Goal: Information Seeking & Learning: Learn about a topic

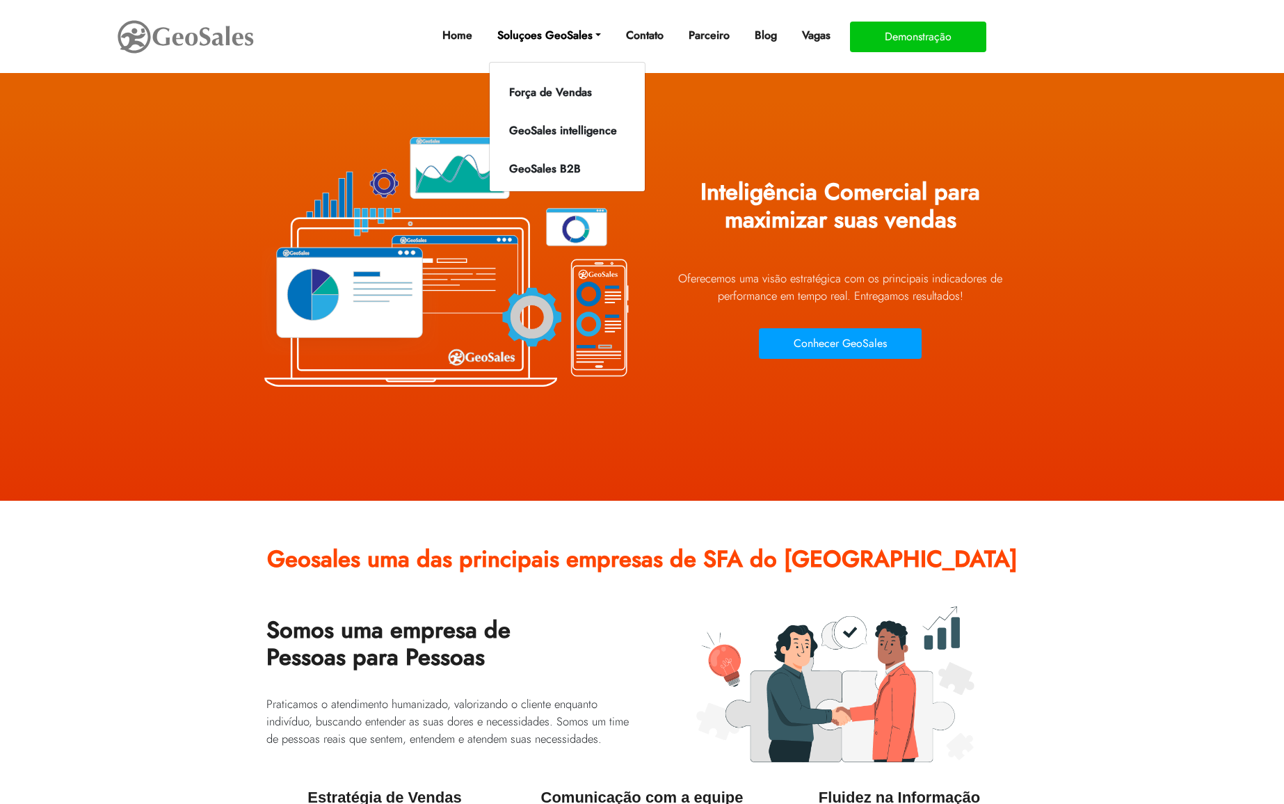
click at [562, 30] on link "Soluçoes GeoSales" at bounding box center [549, 36] width 115 height 28
click at [534, 142] on li "GeoSales intelligence" at bounding box center [563, 131] width 147 height 28
click at [529, 131] on link "GeoSales intelligence" at bounding box center [563, 131] width 141 height 22
click at [550, 124] on link "GeoSales intelligence" at bounding box center [563, 131] width 141 height 22
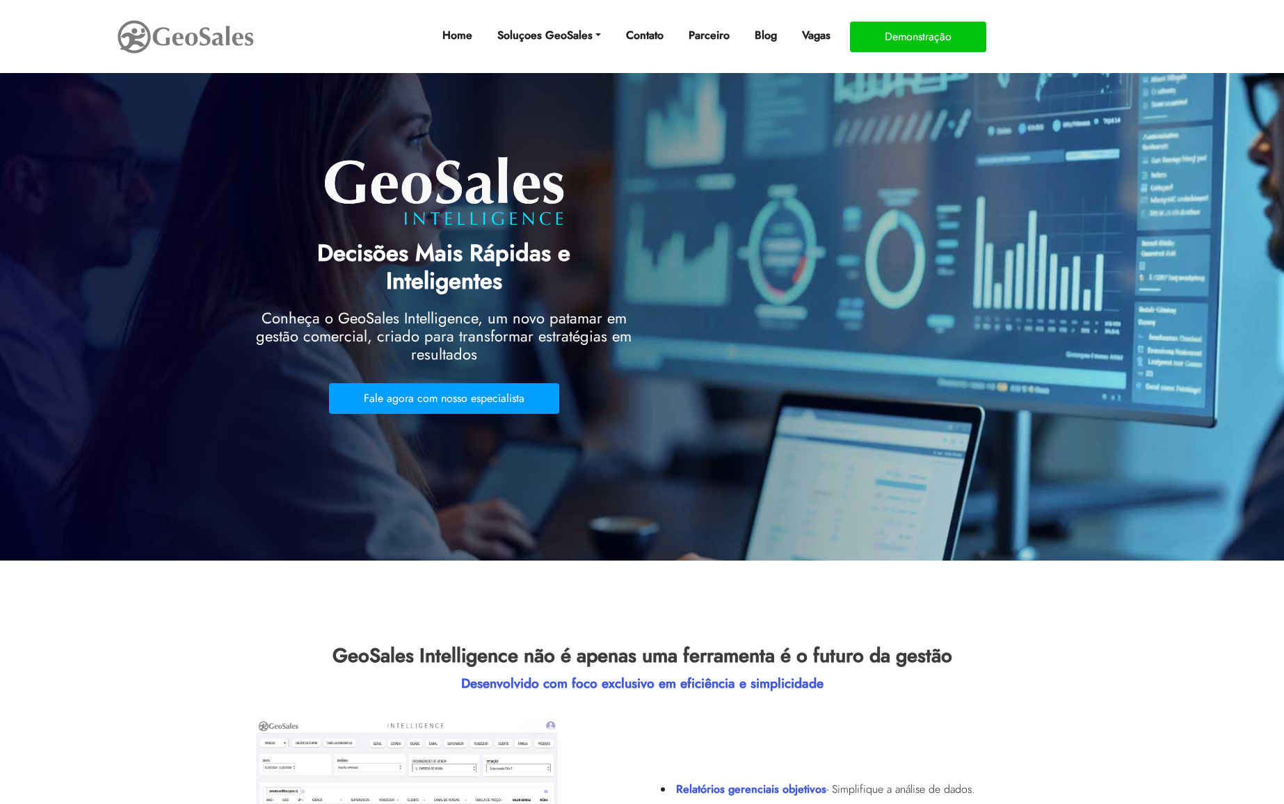
drag, startPoint x: 257, startPoint y: 253, endPoint x: 633, endPoint y: 253, distance: 376.4
click at [633, 253] on div "Decisões Mais Rápidas e Inteligentes Conheça o GeoSales Intelligence, um novo p…" at bounding box center [444, 280] width 397 height 282
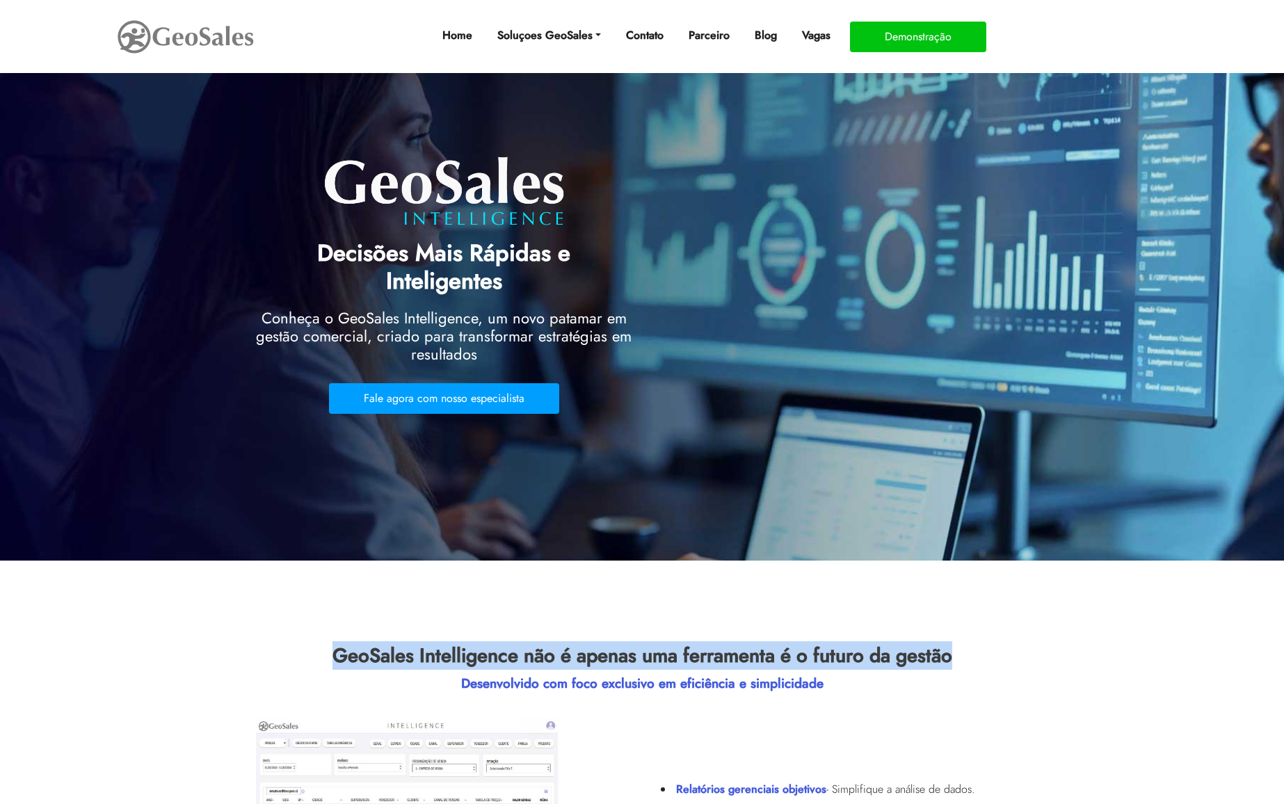
drag, startPoint x: 331, startPoint y: 629, endPoint x: 969, endPoint y: 624, distance: 638.0
click at [972, 644] on h2 "GeoSales Intelligence não é apenas uma ferramenta é o futuro da gestão" at bounding box center [642, 659] width 1284 height 31
copy h2 "GeoSales Intelligence não é apenas uma ferramenta é o futuro da gestão"
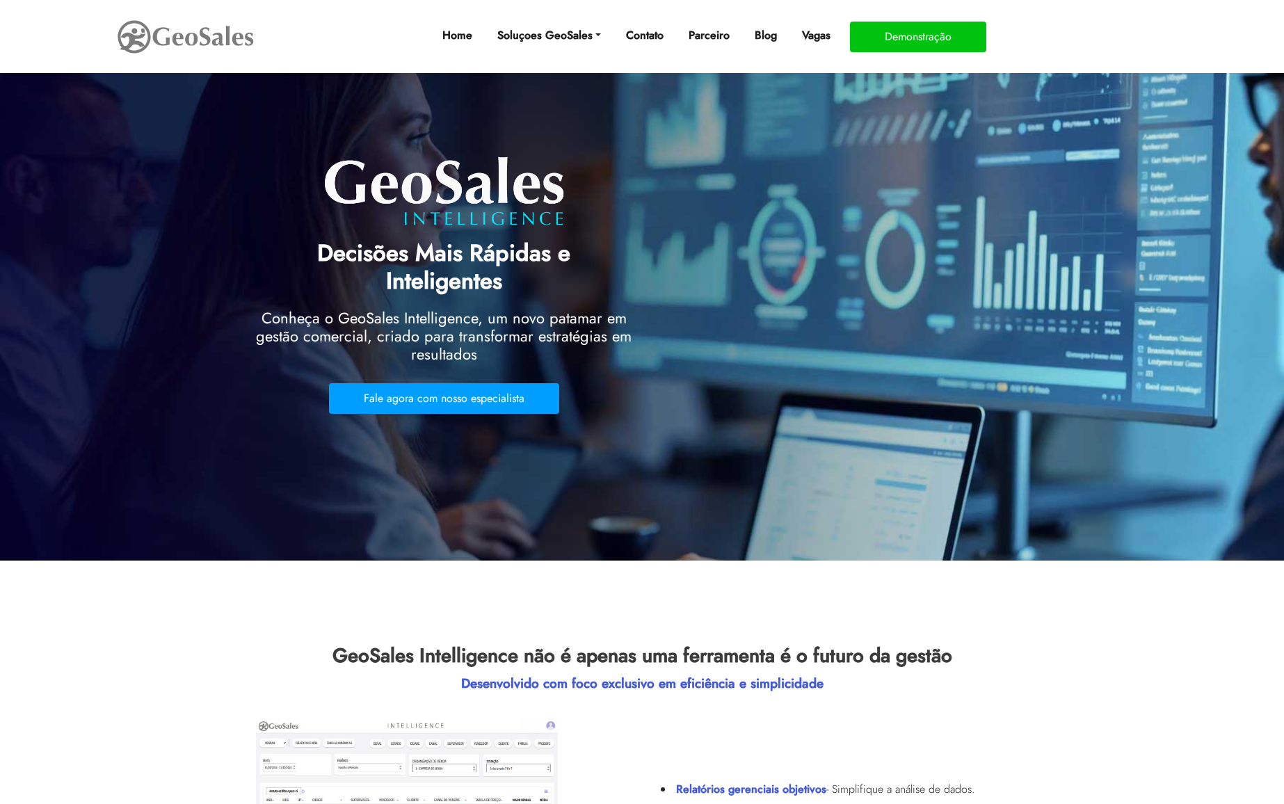
click at [267, 570] on section "GeoSales Intelligence não é apenas uma ferramenta é o futuro da gestão Desenvol…" at bounding box center [642, 815] width 1284 height 509
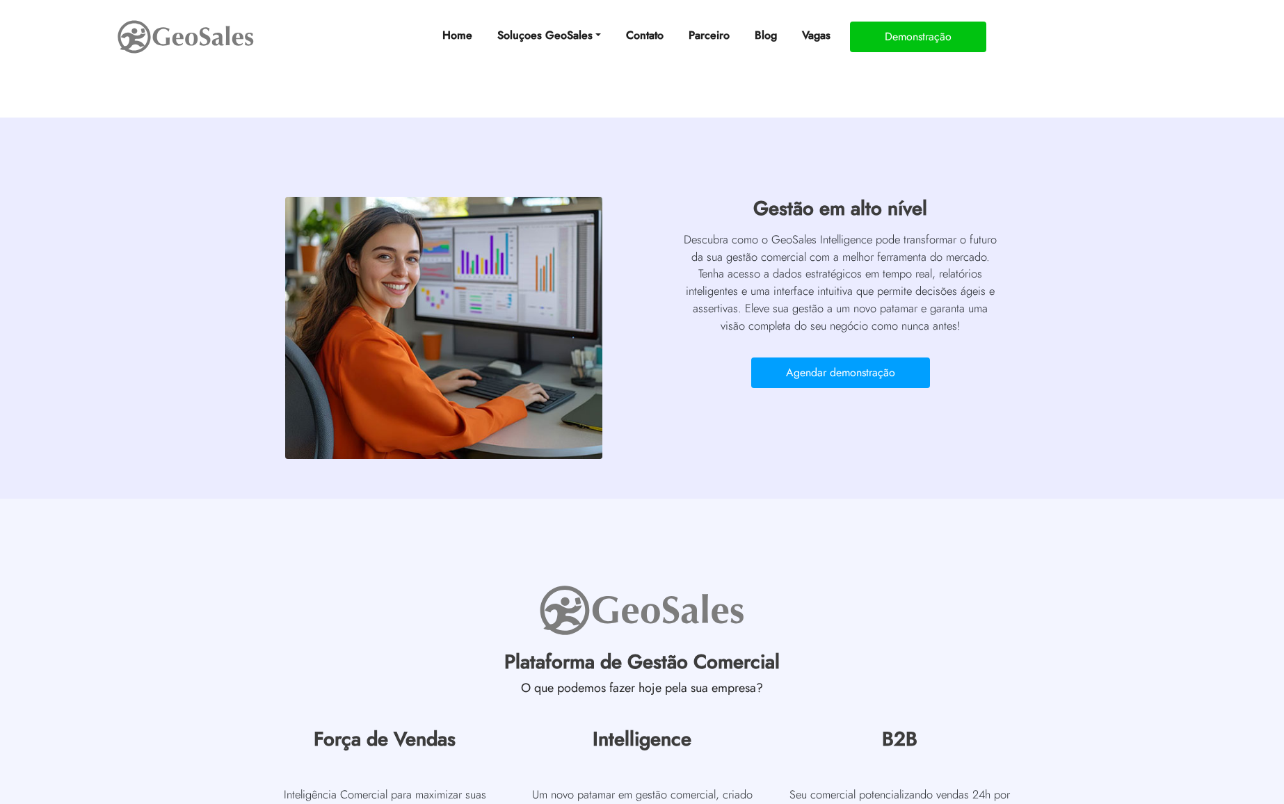
scroll to position [870, 0]
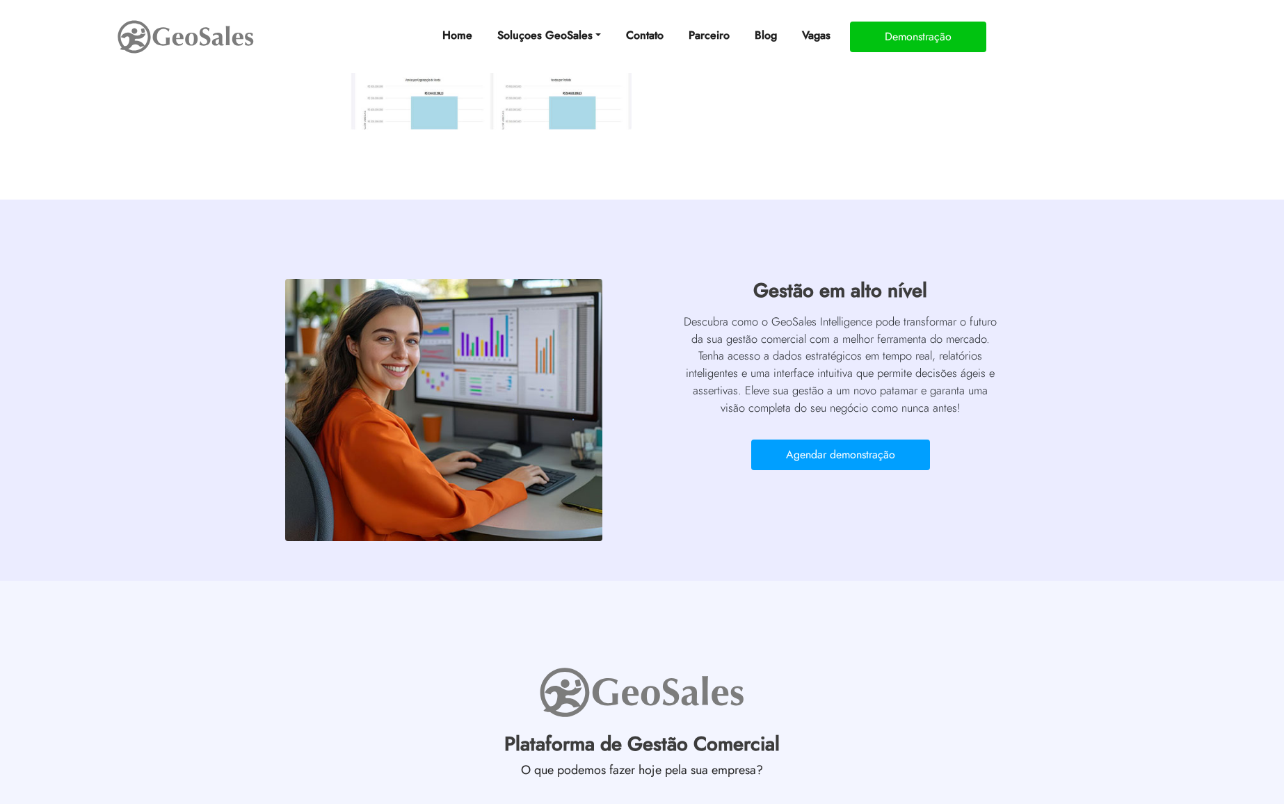
click at [487, 351] on img at bounding box center [443, 410] width 317 height 262
